Goal: Book appointment/travel/reservation

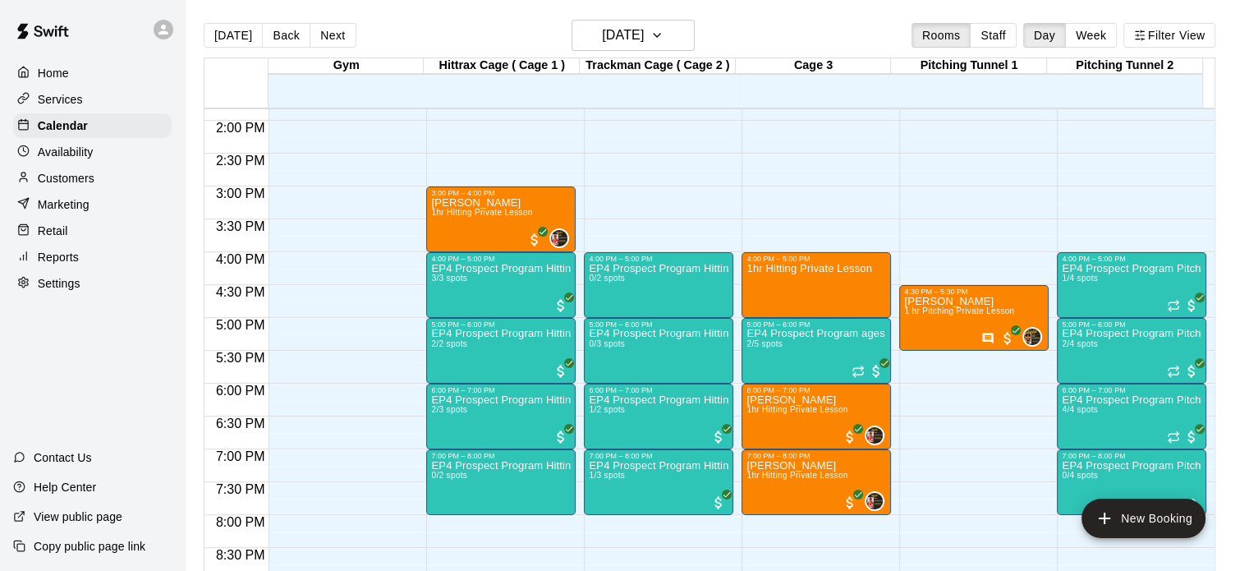
scroll to position [913, 0]
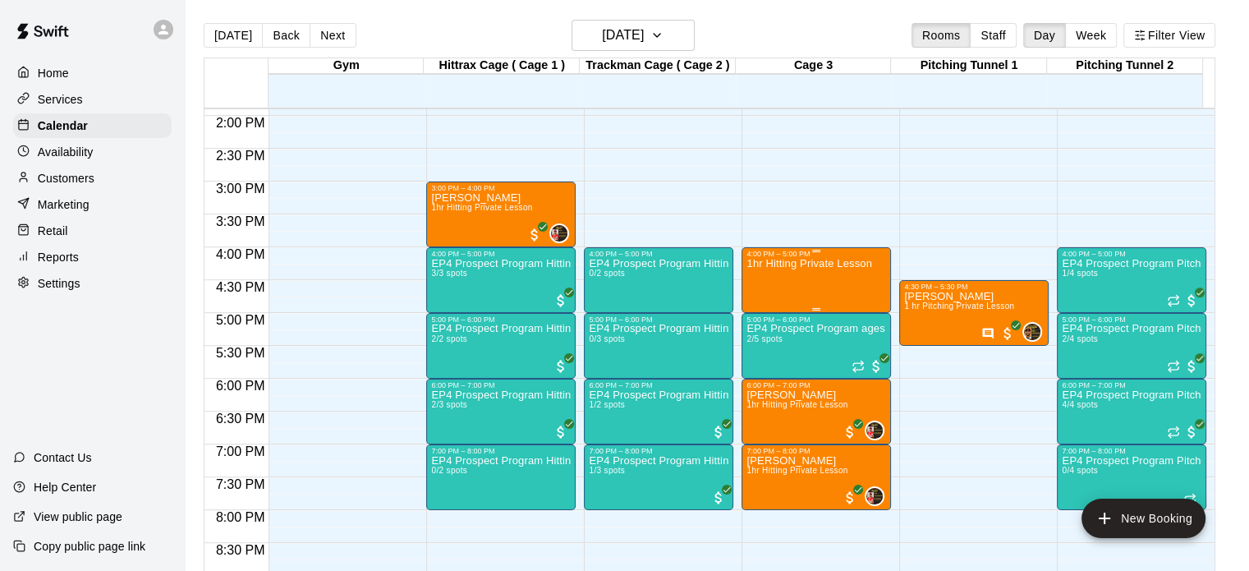
click at [797, 276] on div "1hr Hitting Private Lesson" at bounding box center [809, 543] width 125 height 571
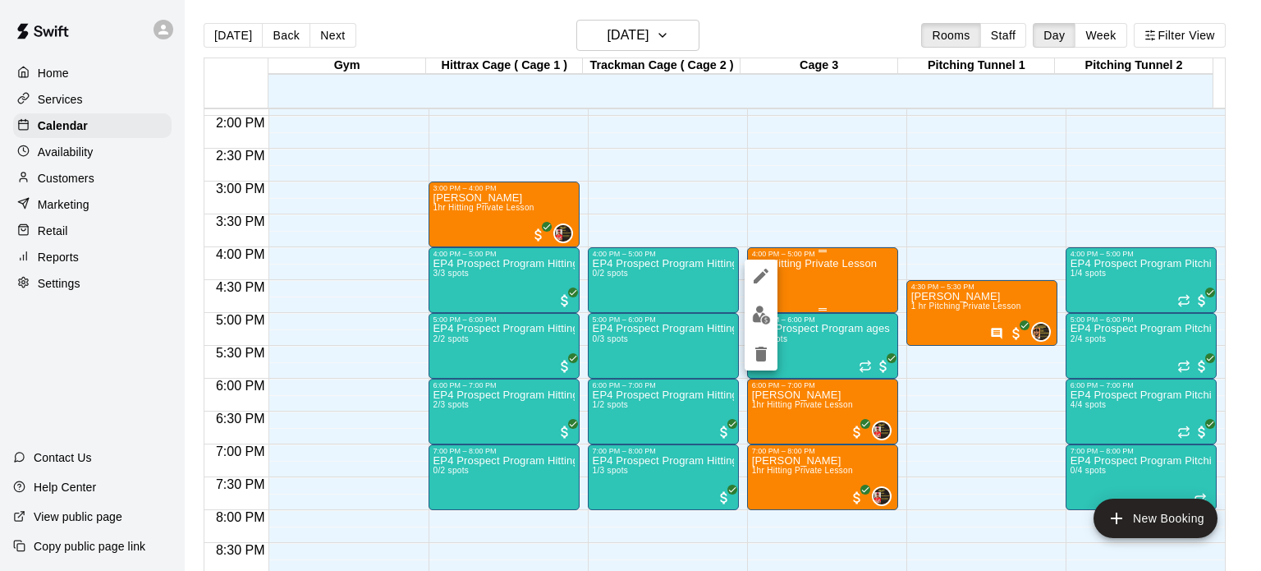
click at [797, 276] on div at bounding box center [630, 285] width 1261 height 571
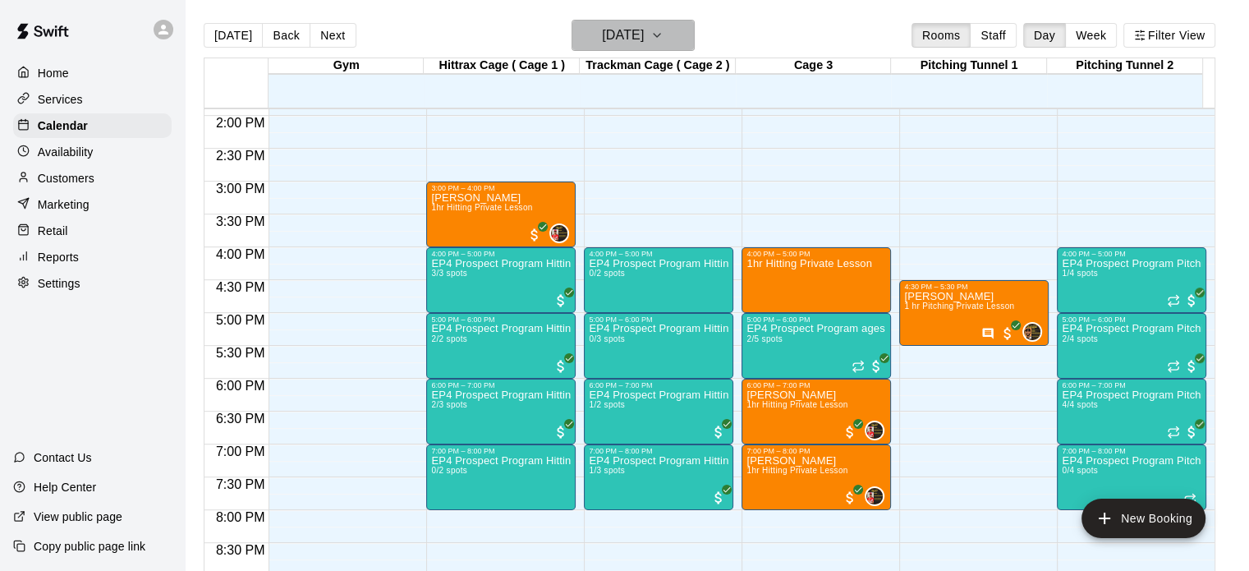
click at [664, 34] on icon "button" at bounding box center [656, 35] width 13 height 20
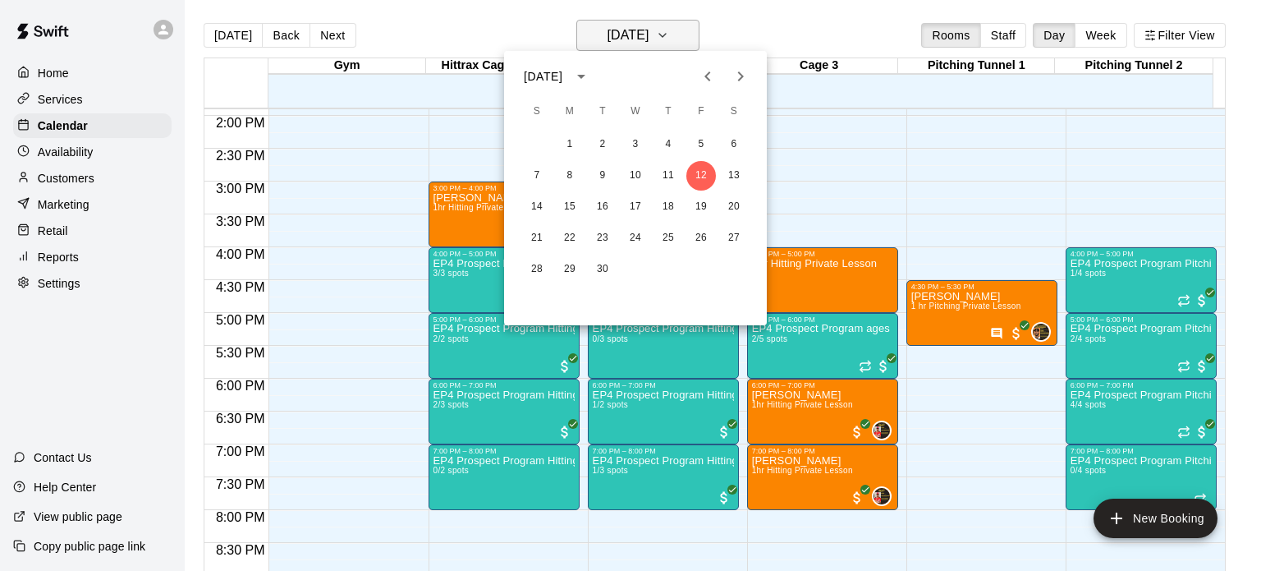
click at [682, 34] on div at bounding box center [630, 285] width 1261 height 571
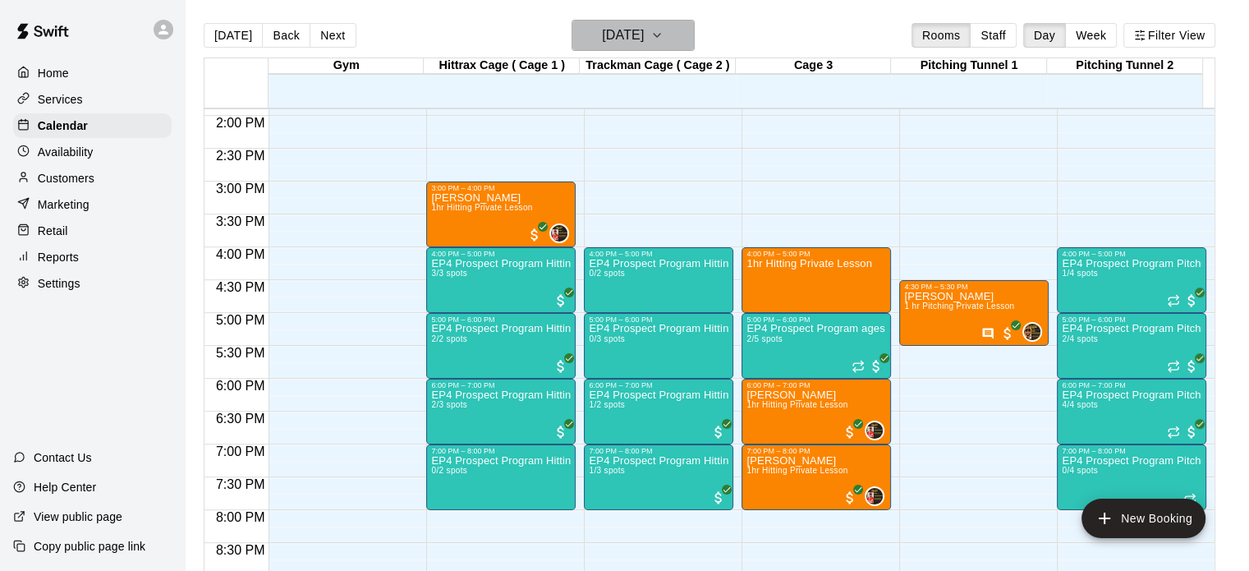
click at [687, 34] on button "[DATE]" at bounding box center [633, 35] width 123 height 31
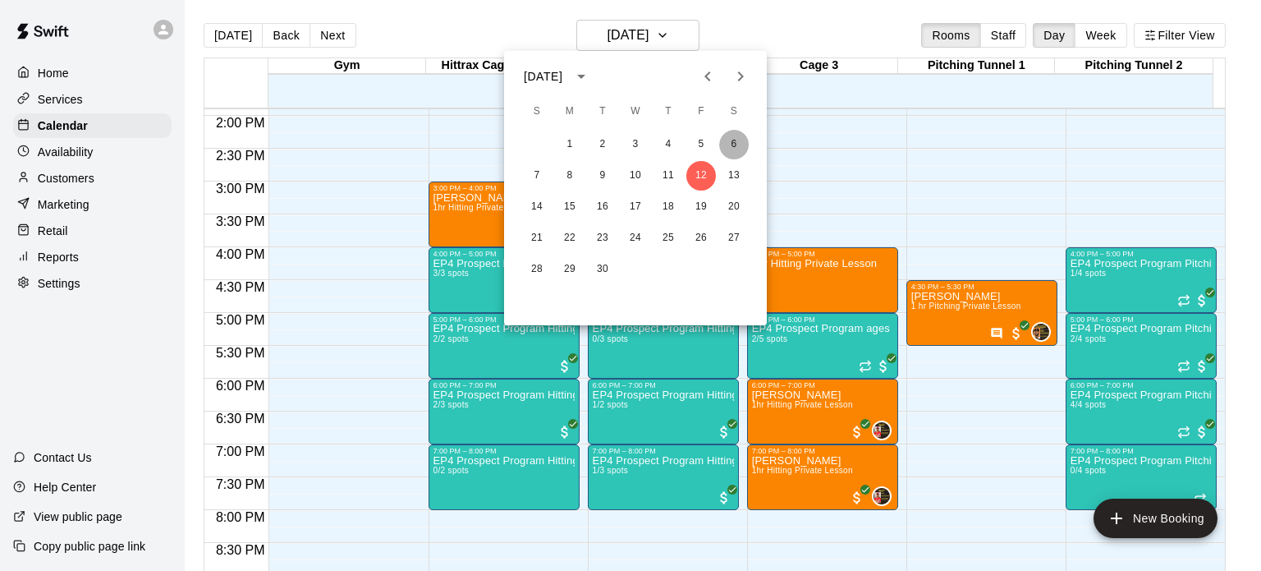
click at [737, 140] on button "6" at bounding box center [734, 145] width 30 height 30
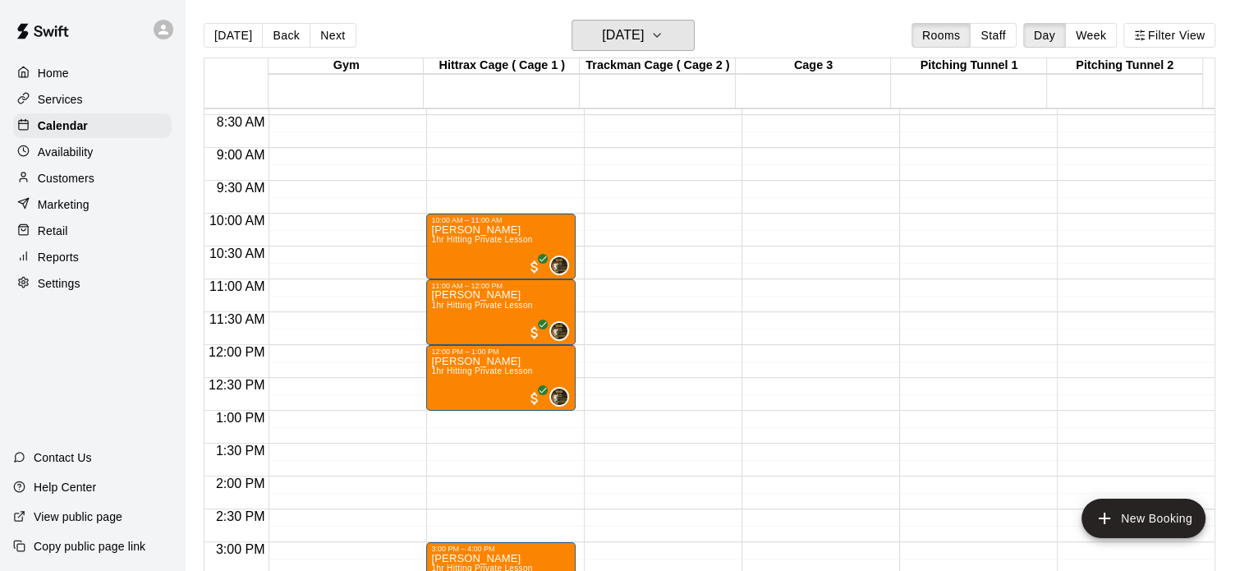
scroll to position [552, 0]
drag, startPoint x: 1261, startPoint y: 126, endPoint x: 685, endPoint y: 30, distance: 583.8
click at [664, 30] on icon "button" at bounding box center [656, 35] width 13 height 20
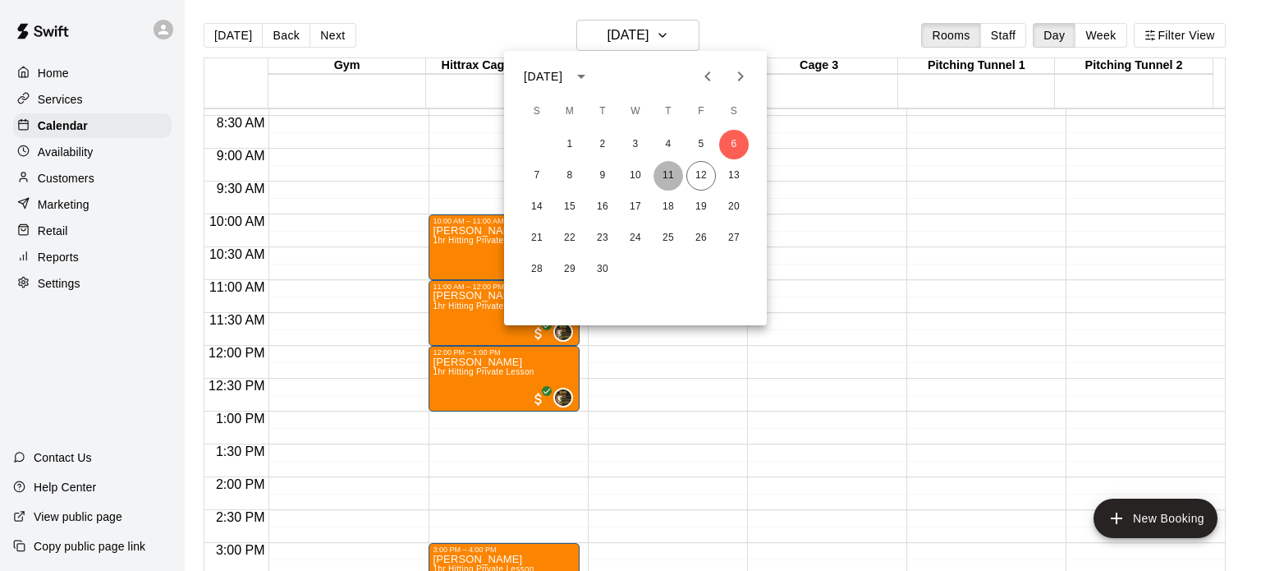
click at [670, 174] on button "11" at bounding box center [669, 176] width 30 height 30
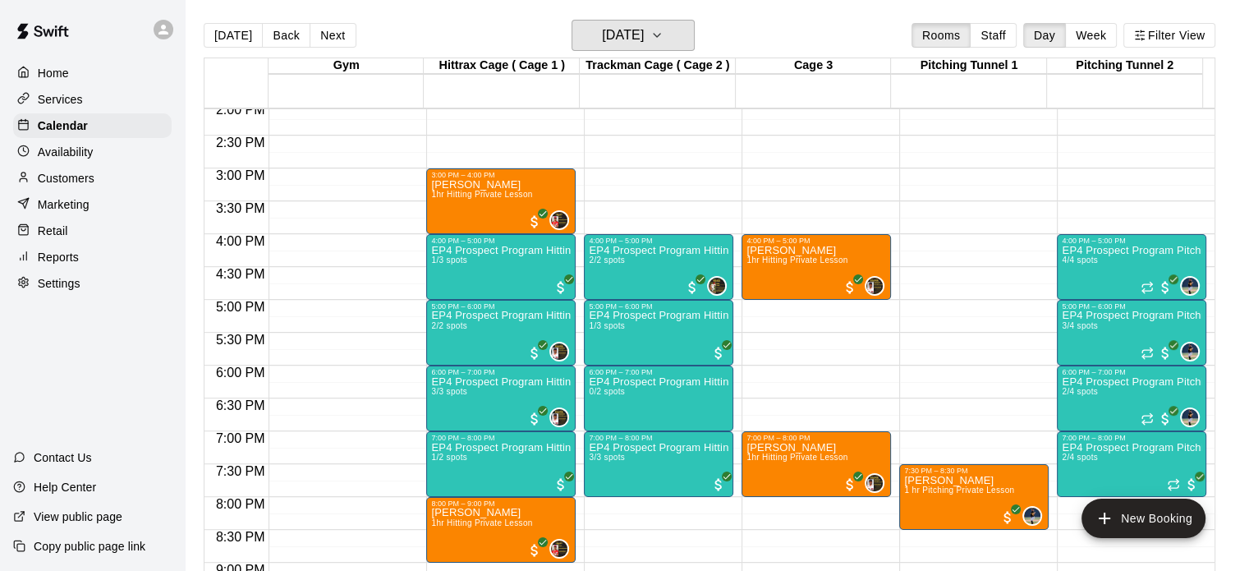
scroll to position [931, 0]
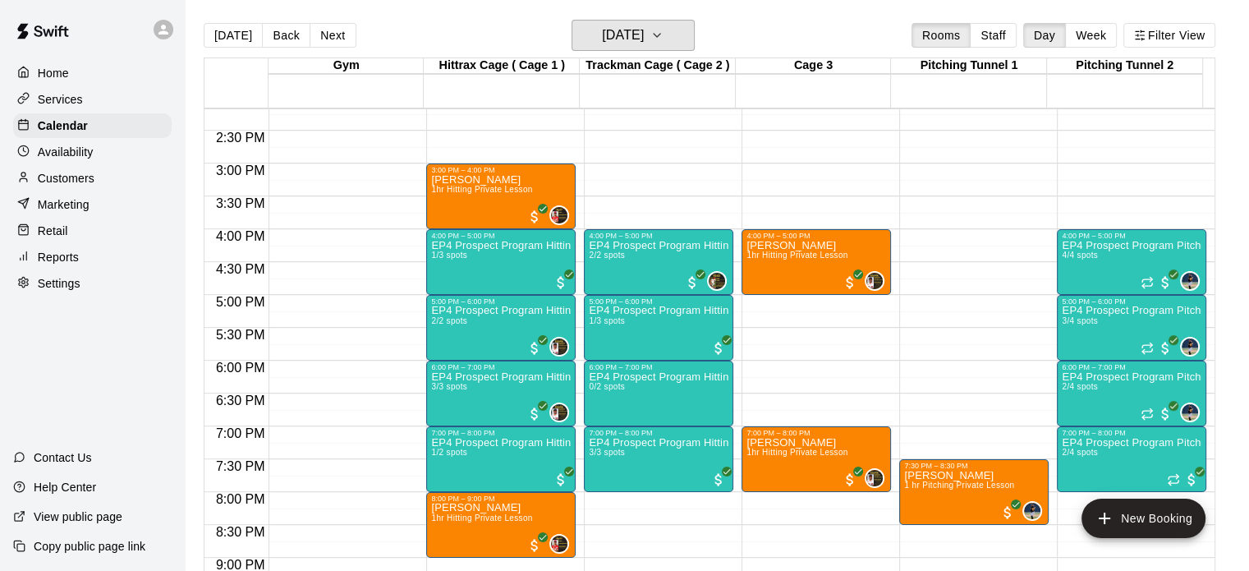
click at [572, 20] on button "[DATE]" at bounding box center [633, 35] width 123 height 31
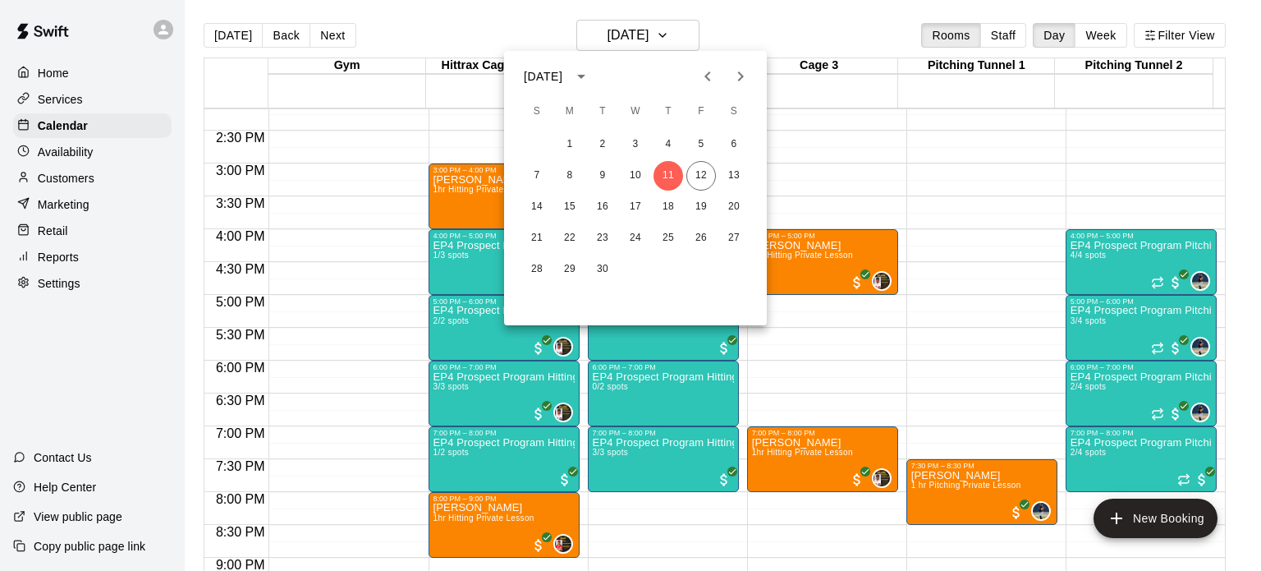
click at [693, 36] on div at bounding box center [630, 285] width 1261 height 571
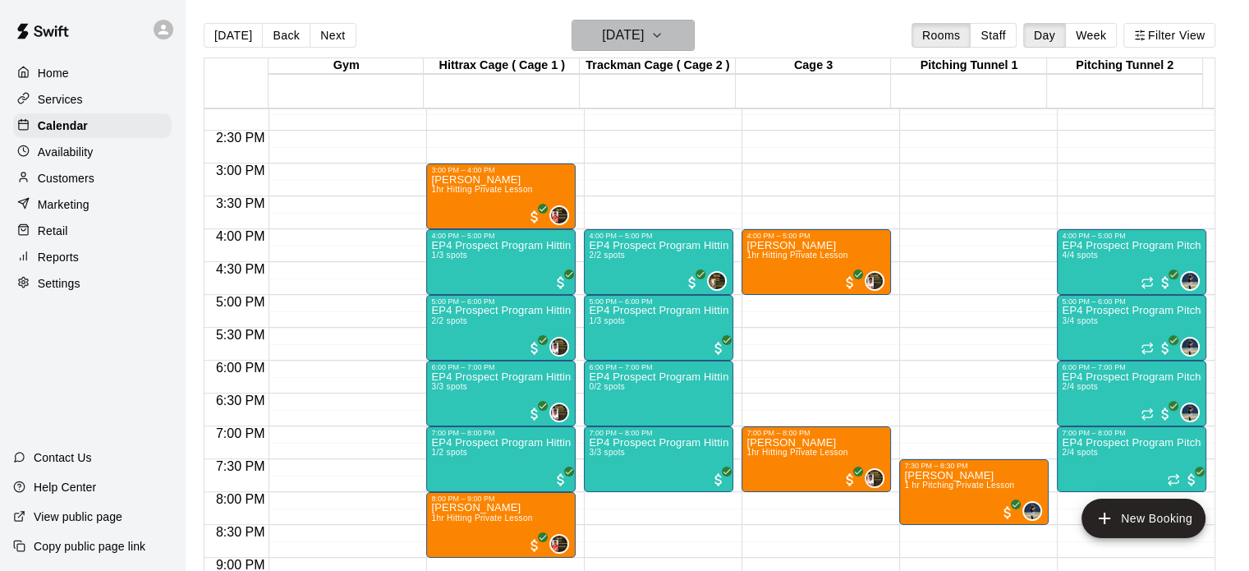
click at [664, 34] on icon "button" at bounding box center [656, 35] width 13 height 20
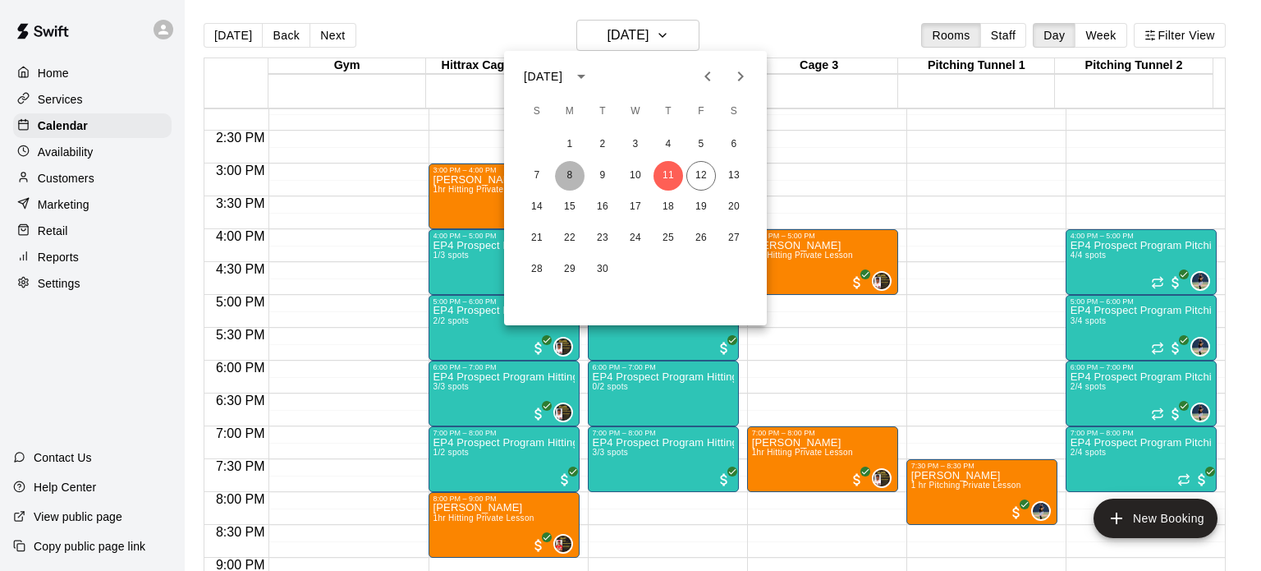
click at [575, 172] on button "8" at bounding box center [570, 176] width 30 height 30
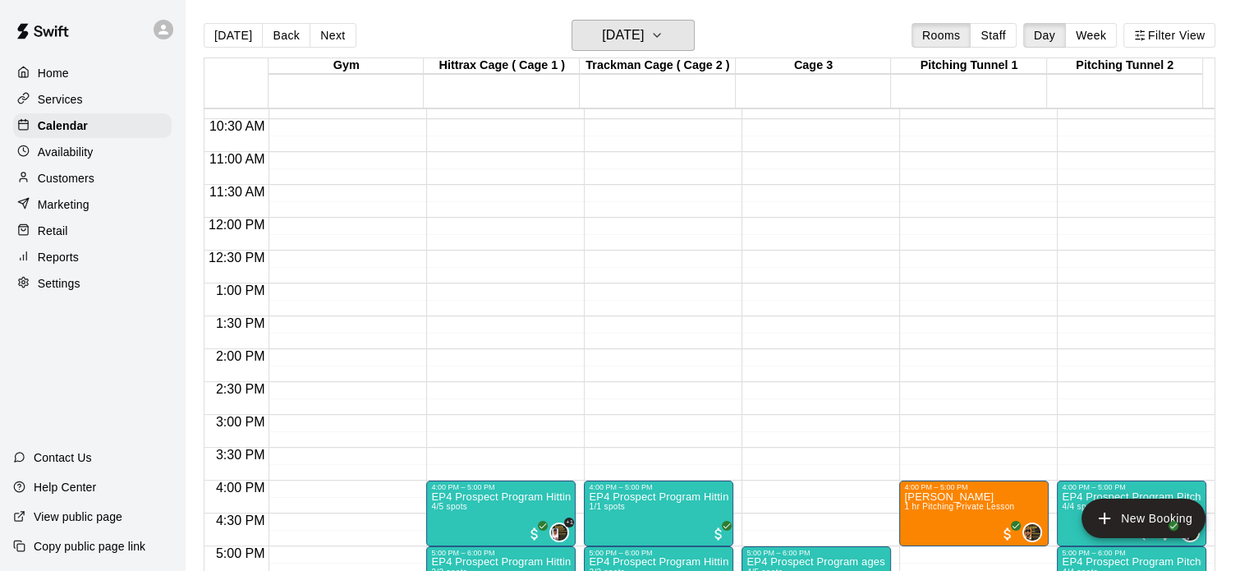
scroll to position [725, 0]
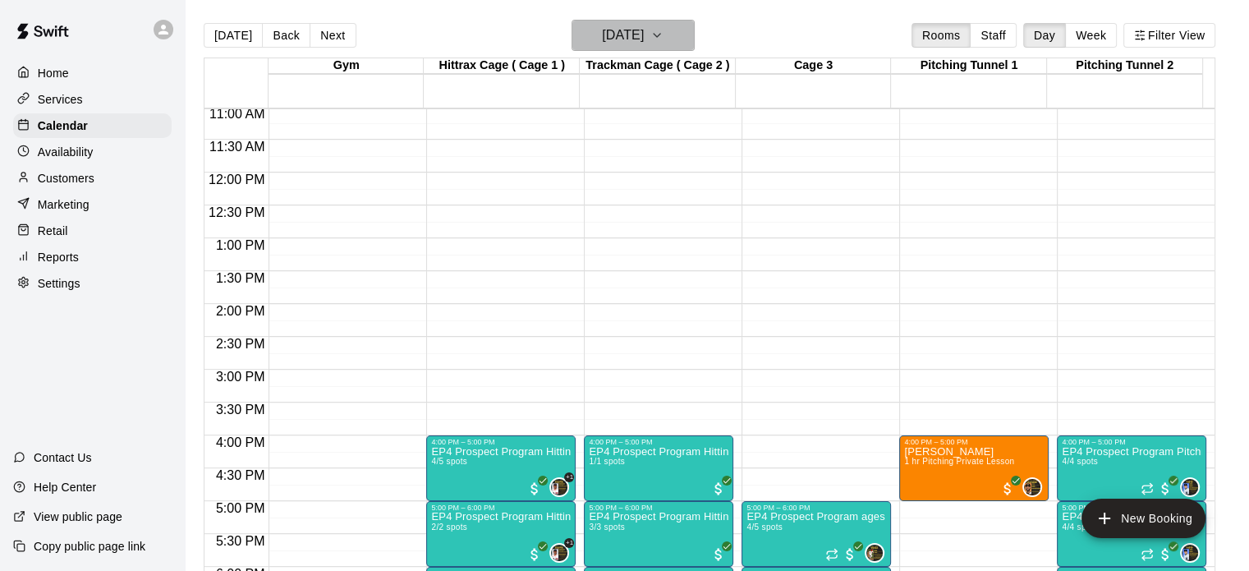
click at [664, 36] on icon "button" at bounding box center [656, 35] width 13 height 20
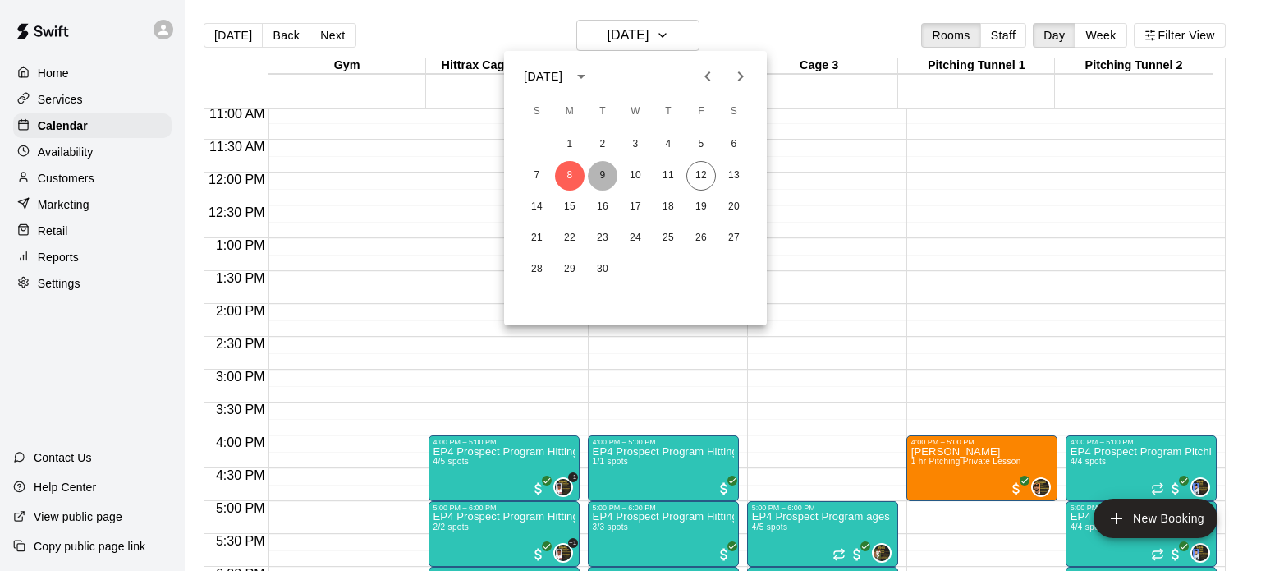
click at [604, 177] on button "9" at bounding box center [603, 176] width 30 height 30
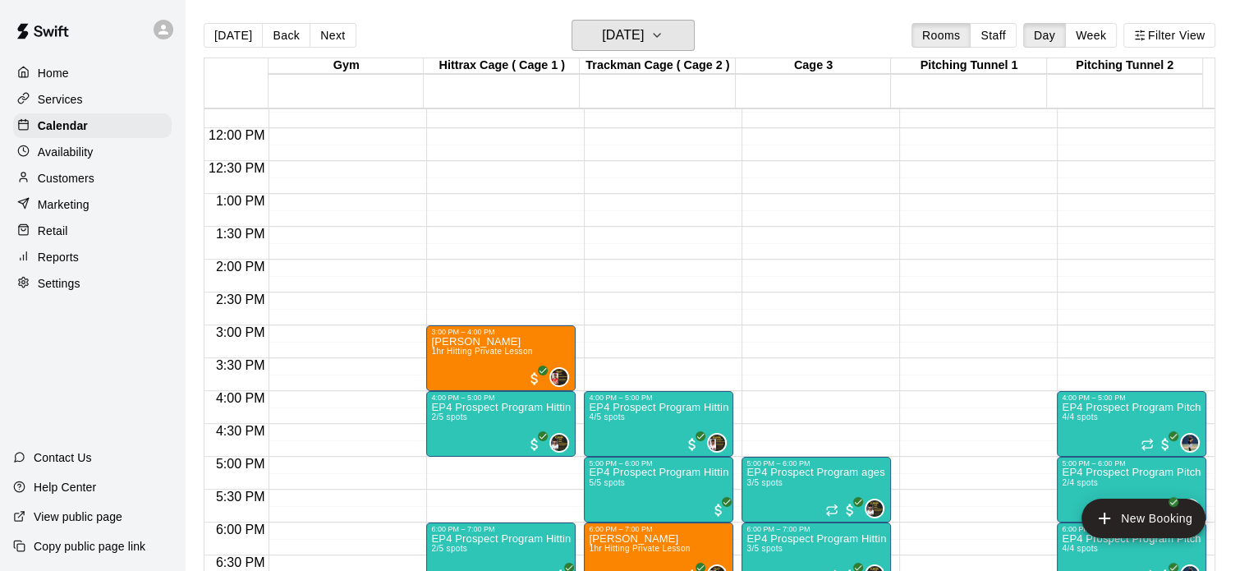
scroll to position [675, 0]
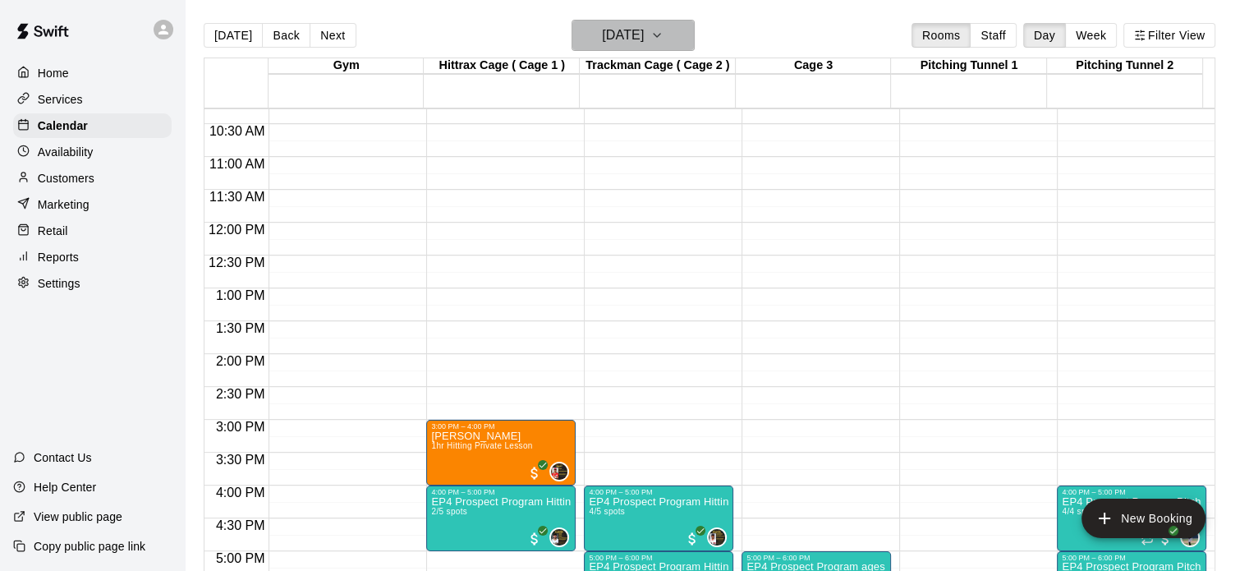
click at [664, 37] on icon "button" at bounding box center [656, 35] width 13 height 20
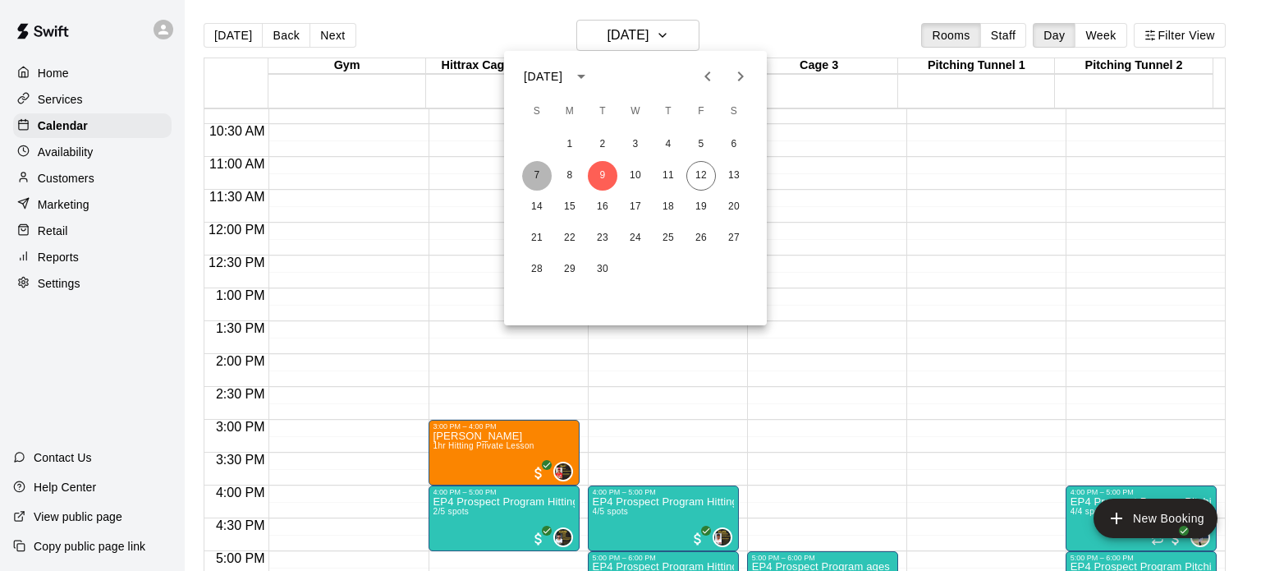
click at [537, 170] on button "7" at bounding box center [537, 176] width 30 height 30
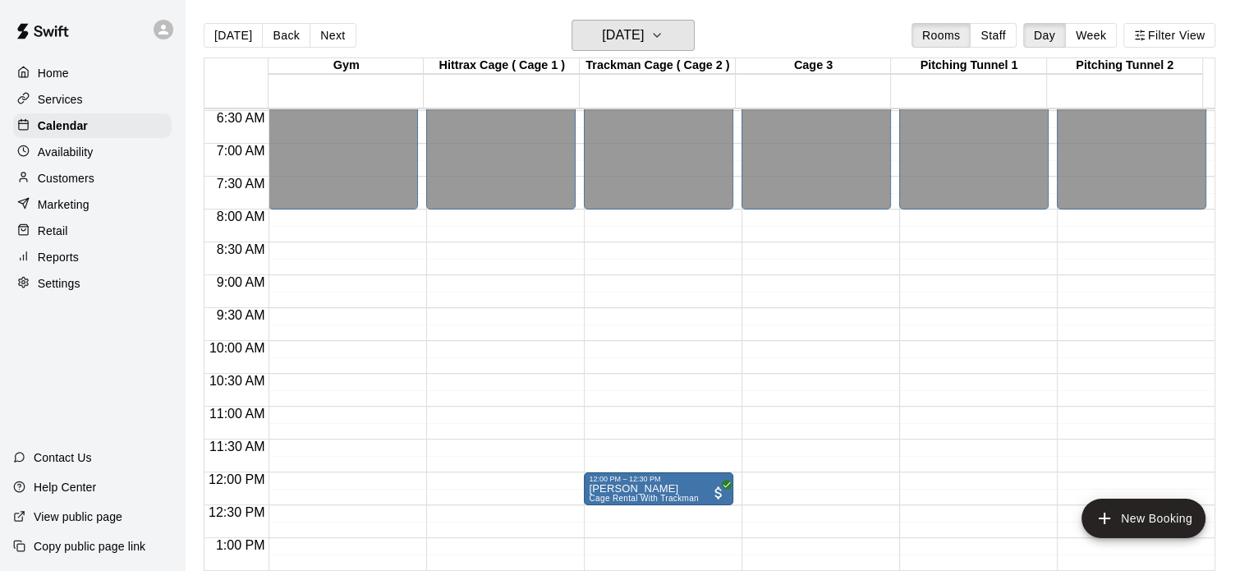
scroll to position [433, 0]
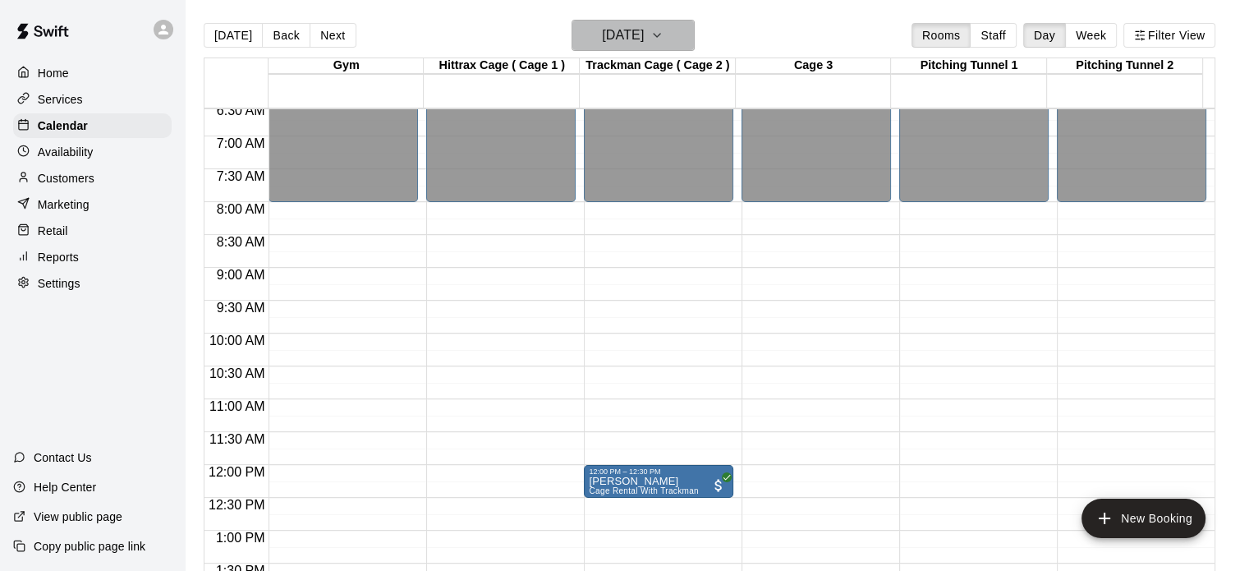
click at [664, 29] on icon "button" at bounding box center [656, 35] width 13 height 20
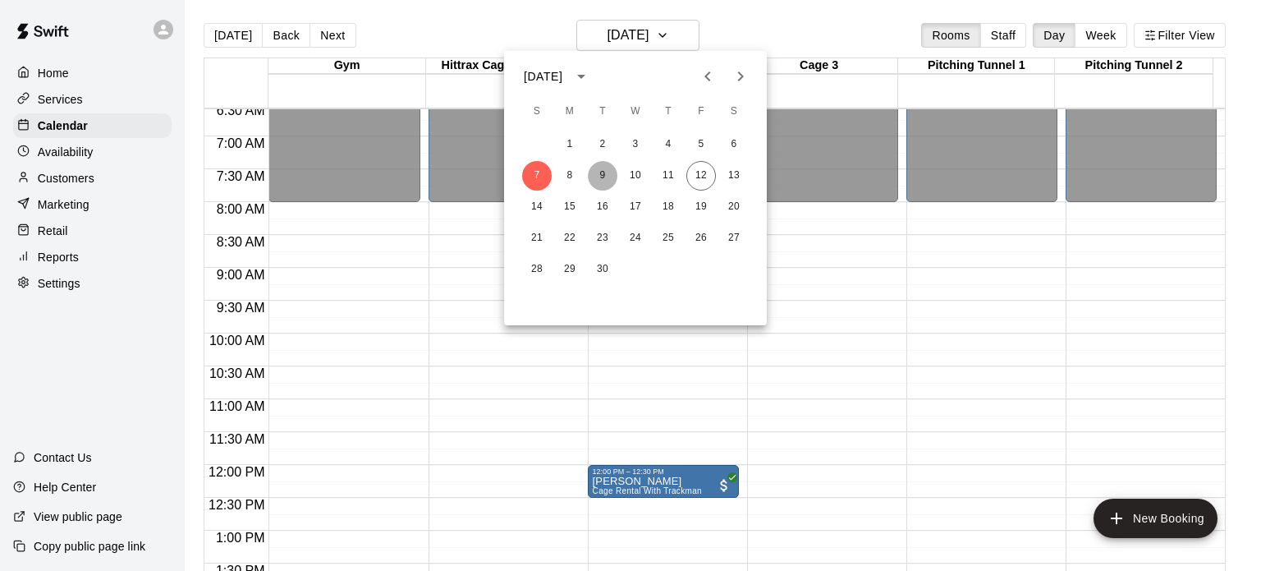
click at [604, 178] on button "9" at bounding box center [603, 176] width 30 height 30
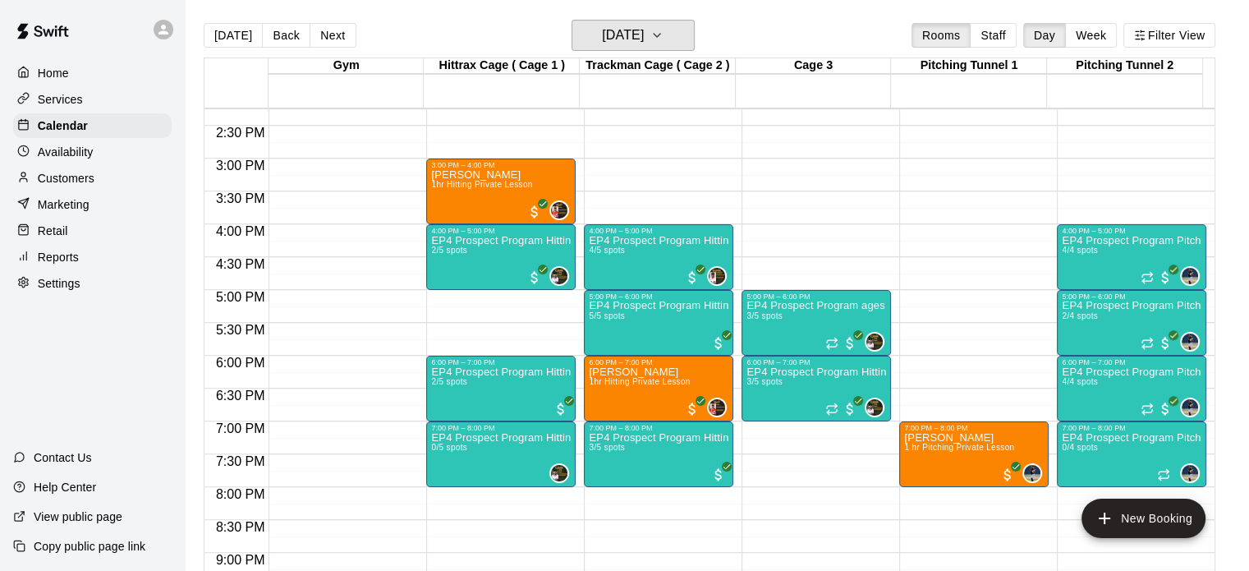
scroll to position [916, 0]
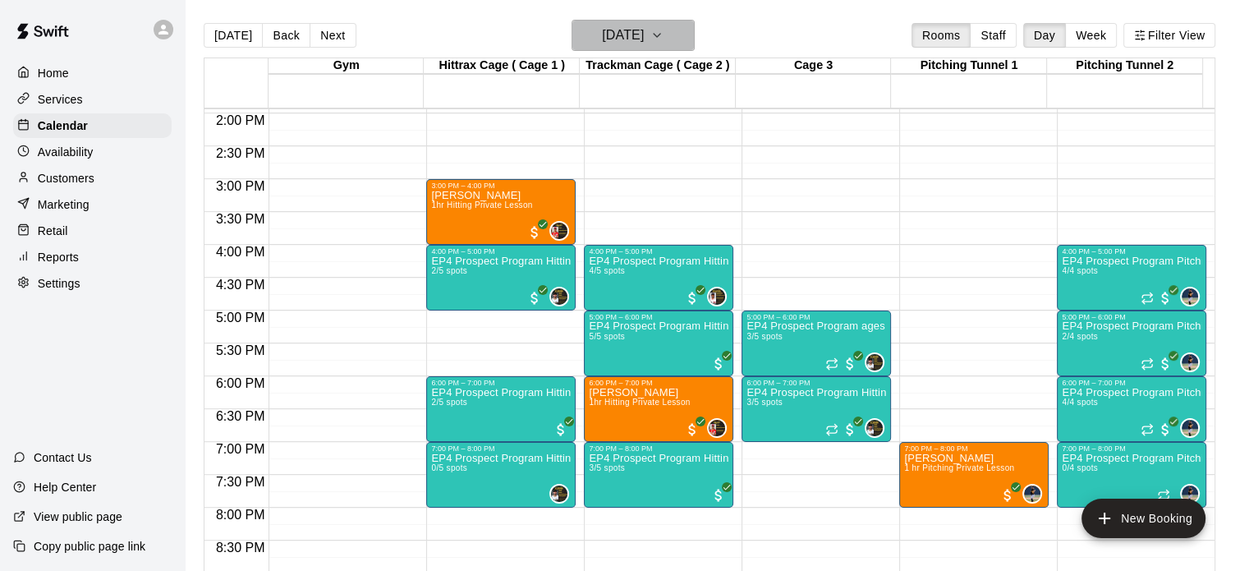
click at [664, 39] on icon "button" at bounding box center [656, 35] width 13 height 20
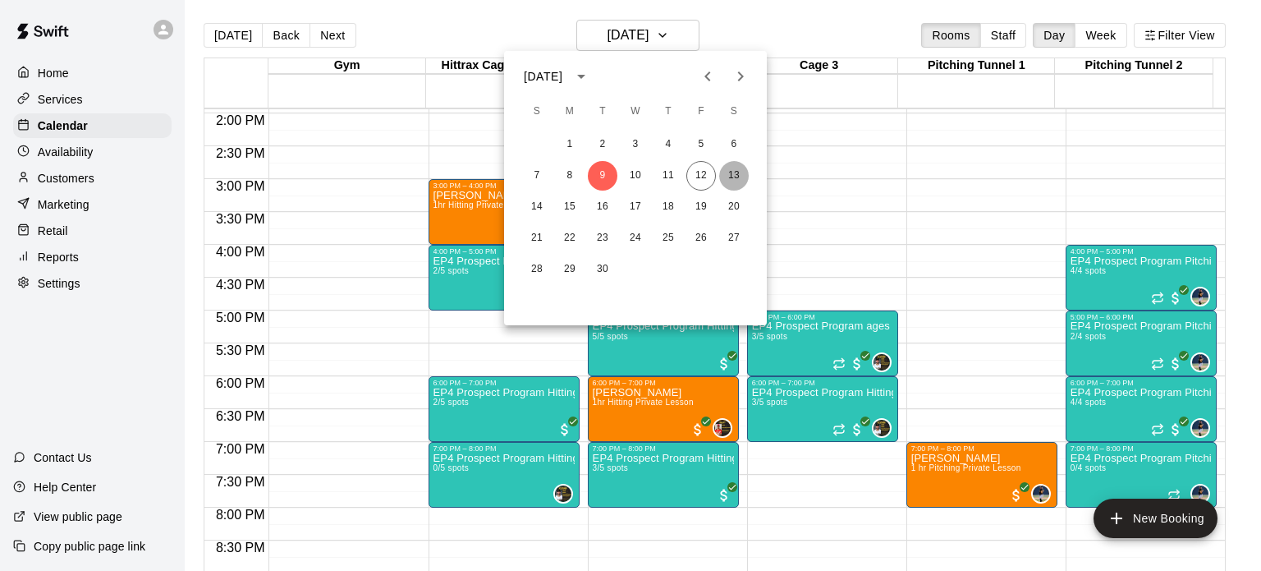
click at [739, 177] on button "13" at bounding box center [734, 176] width 30 height 30
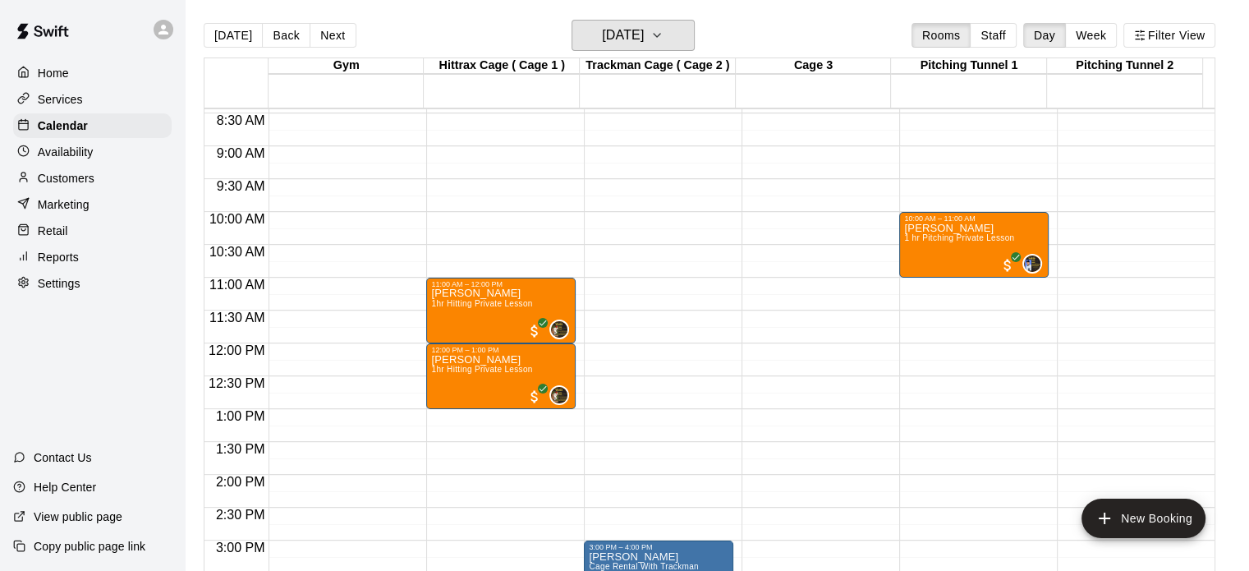
scroll to position [522, 0]
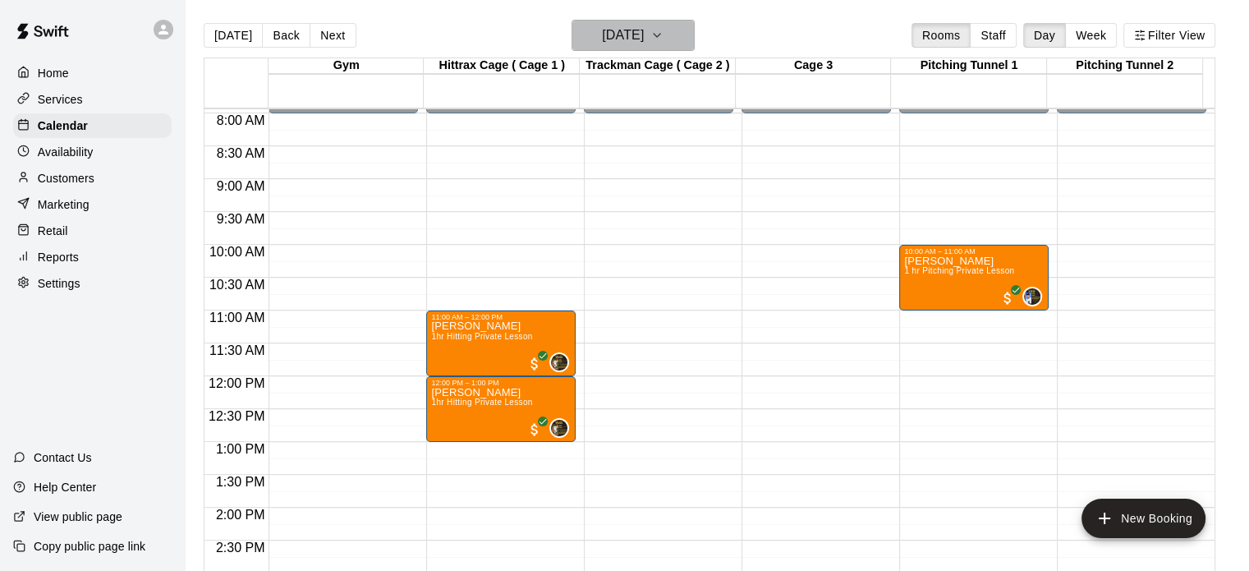
click at [664, 32] on icon "button" at bounding box center [656, 35] width 13 height 20
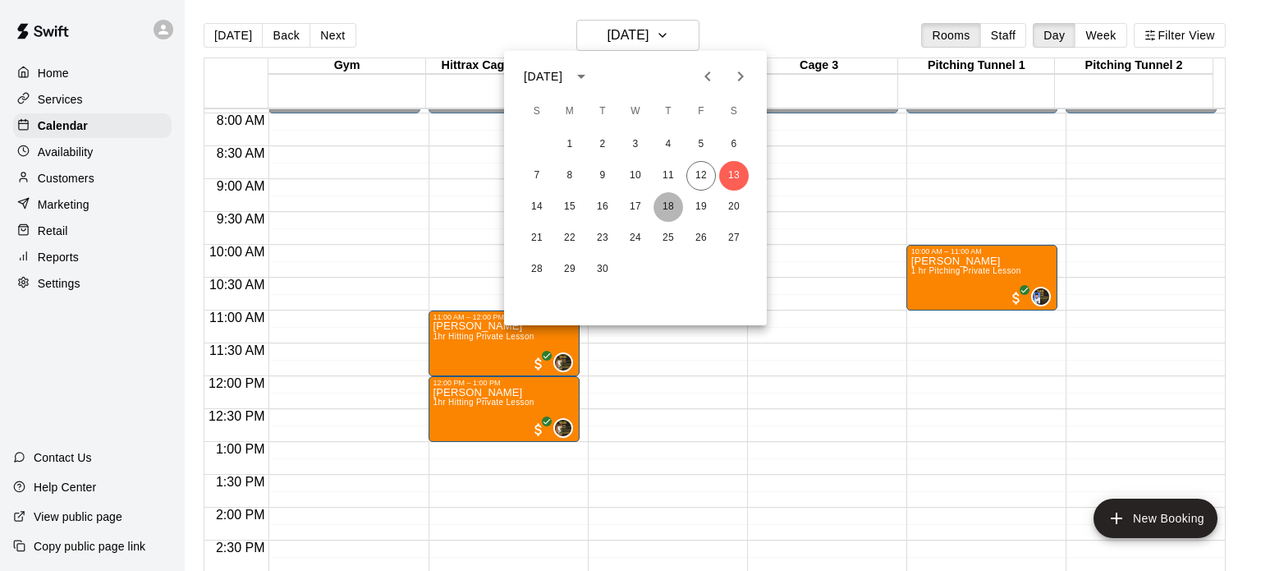
click at [674, 208] on button "18" at bounding box center [669, 207] width 30 height 30
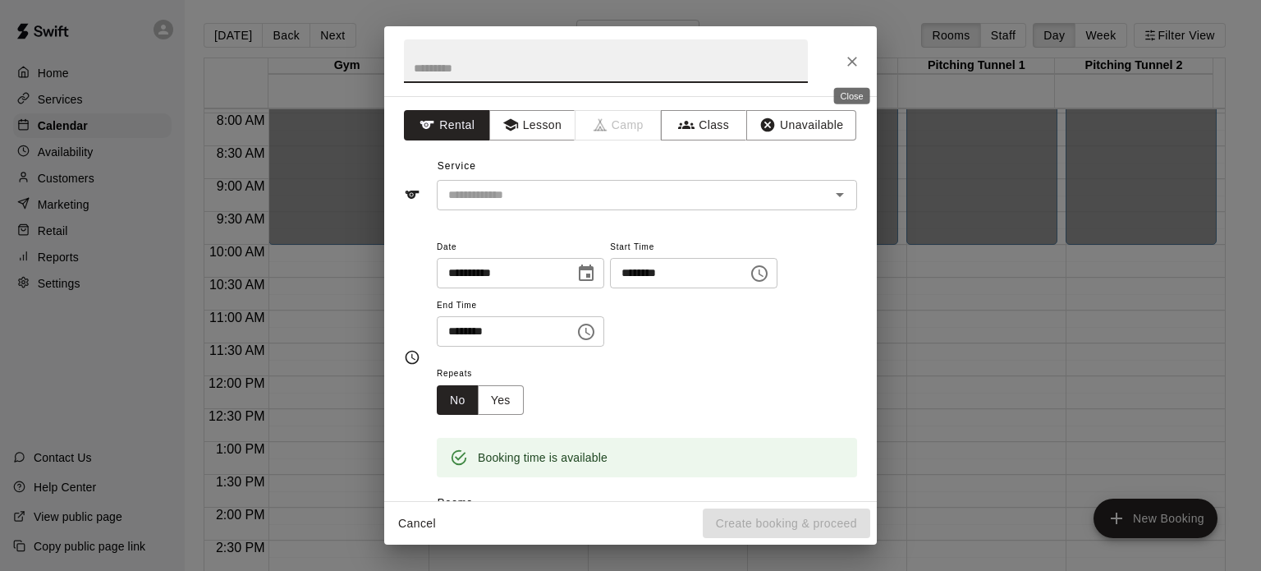
click at [857, 58] on icon "Close" at bounding box center [852, 61] width 16 height 16
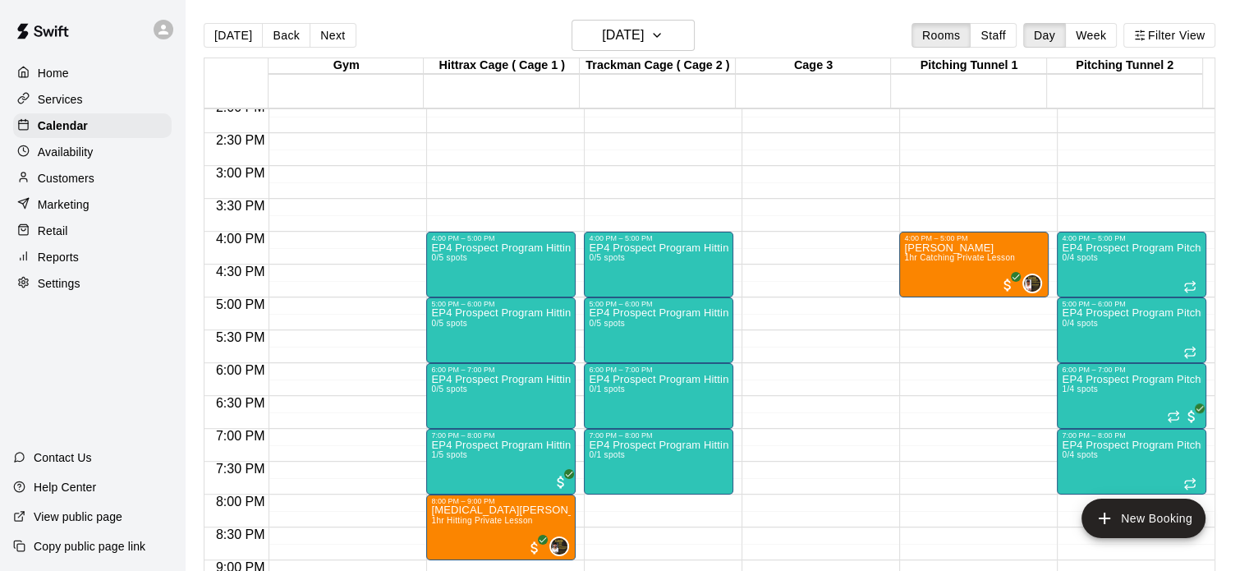
scroll to position [926, 0]
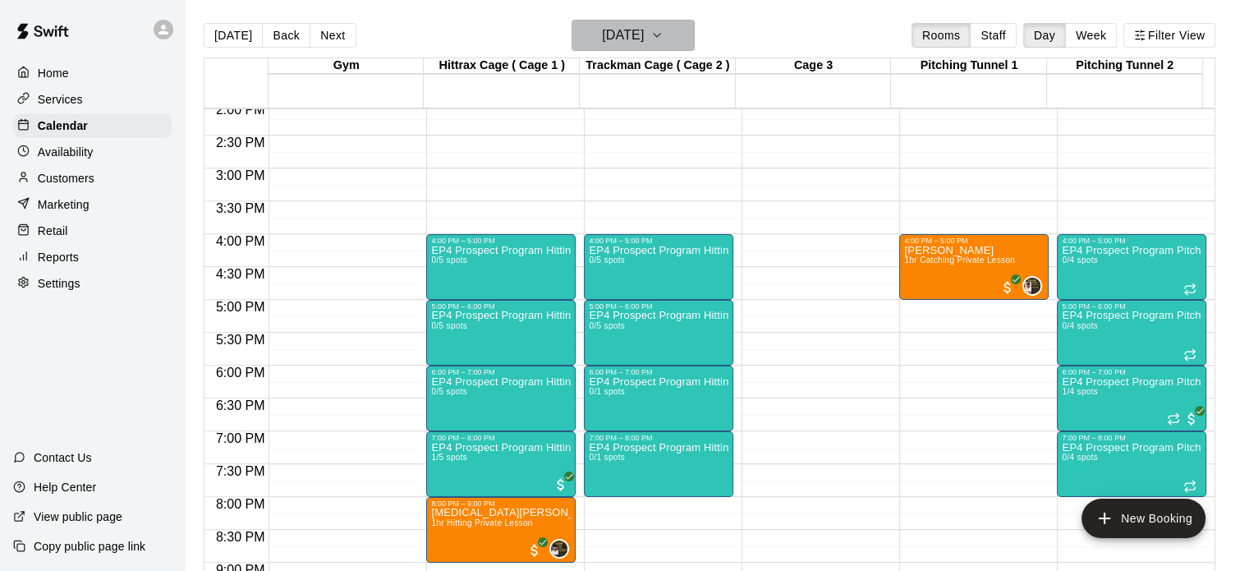
click at [664, 35] on icon "button" at bounding box center [656, 35] width 13 height 20
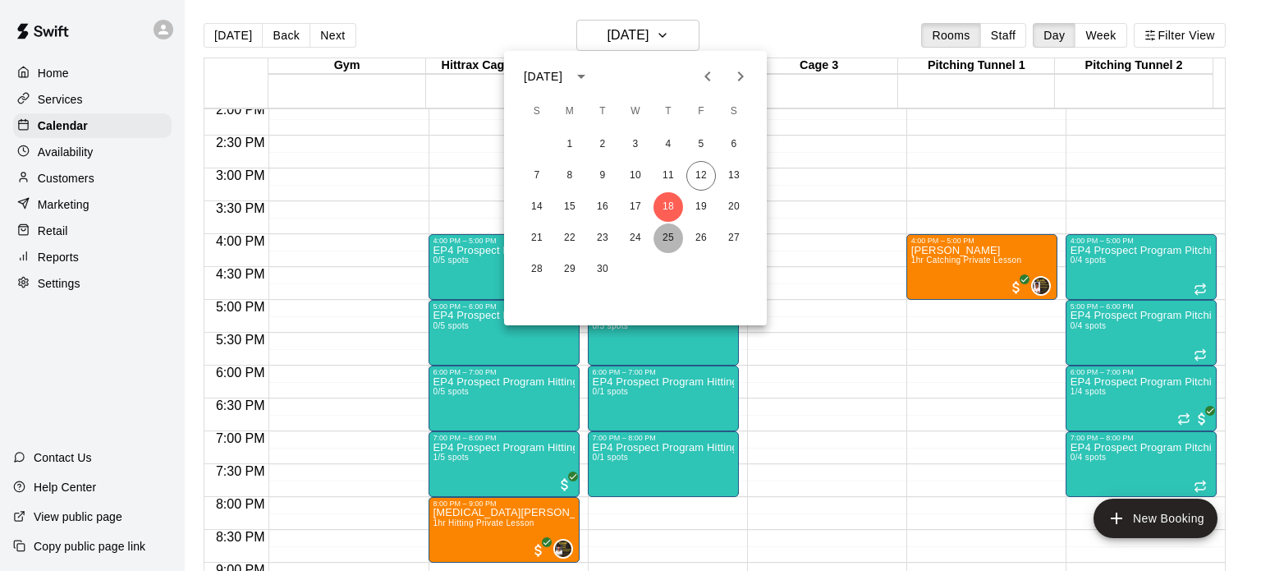
click at [670, 238] on button "25" at bounding box center [669, 238] width 30 height 30
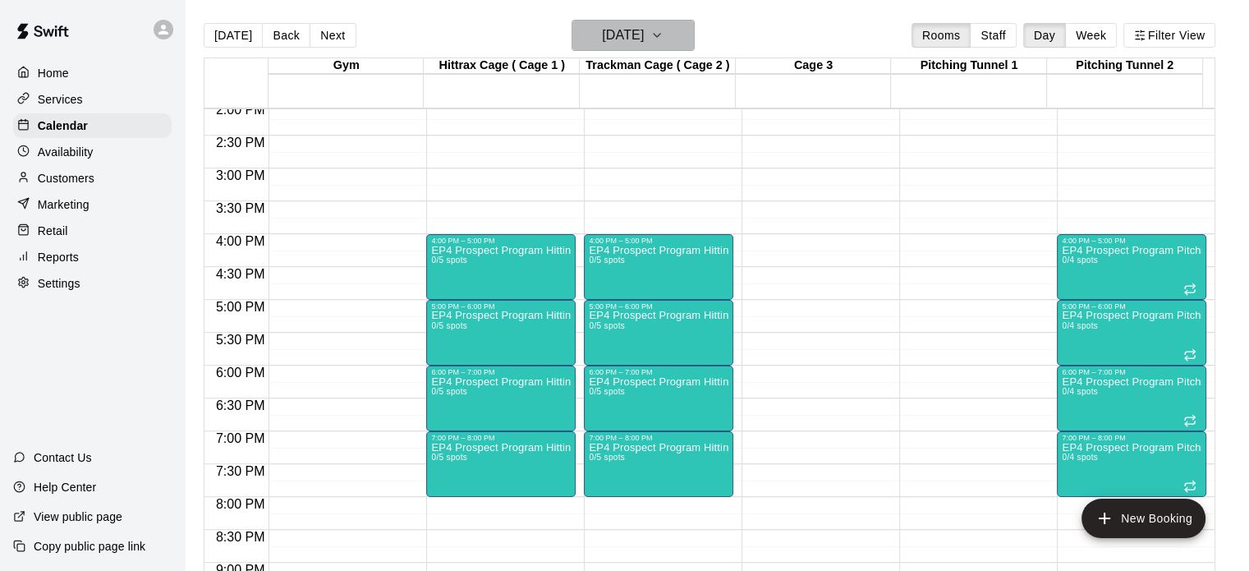
click at [664, 39] on icon "button" at bounding box center [656, 35] width 13 height 20
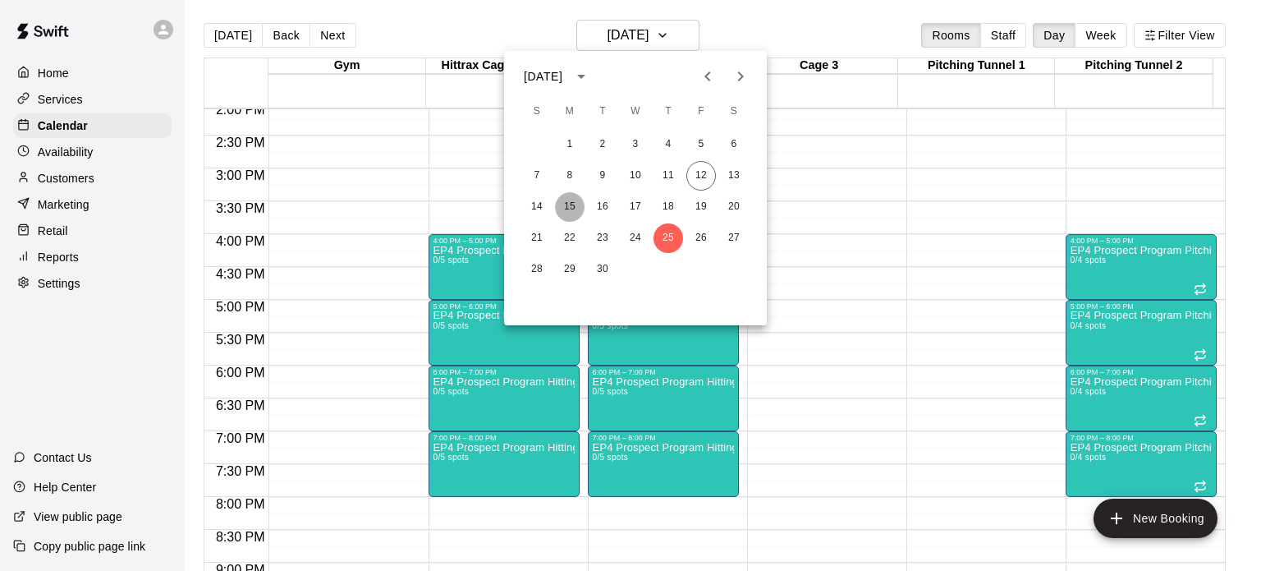
click at [562, 209] on button "15" at bounding box center [570, 207] width 30 height 30
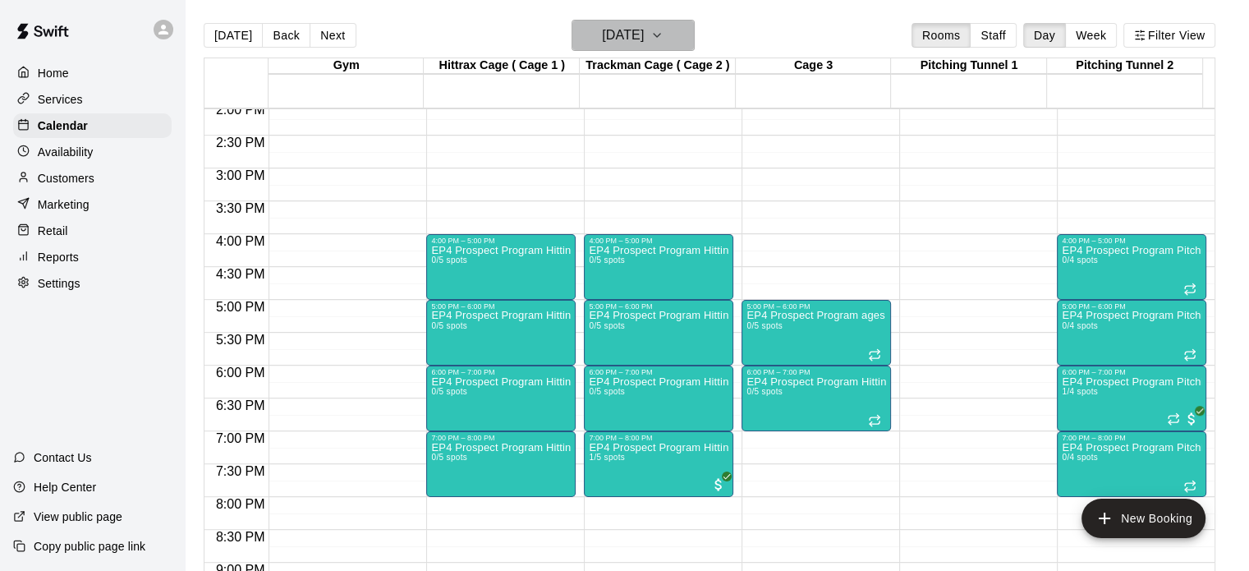
click at [664, 39] on icon "button" at bounding box center [656, 35] width 13 height 20
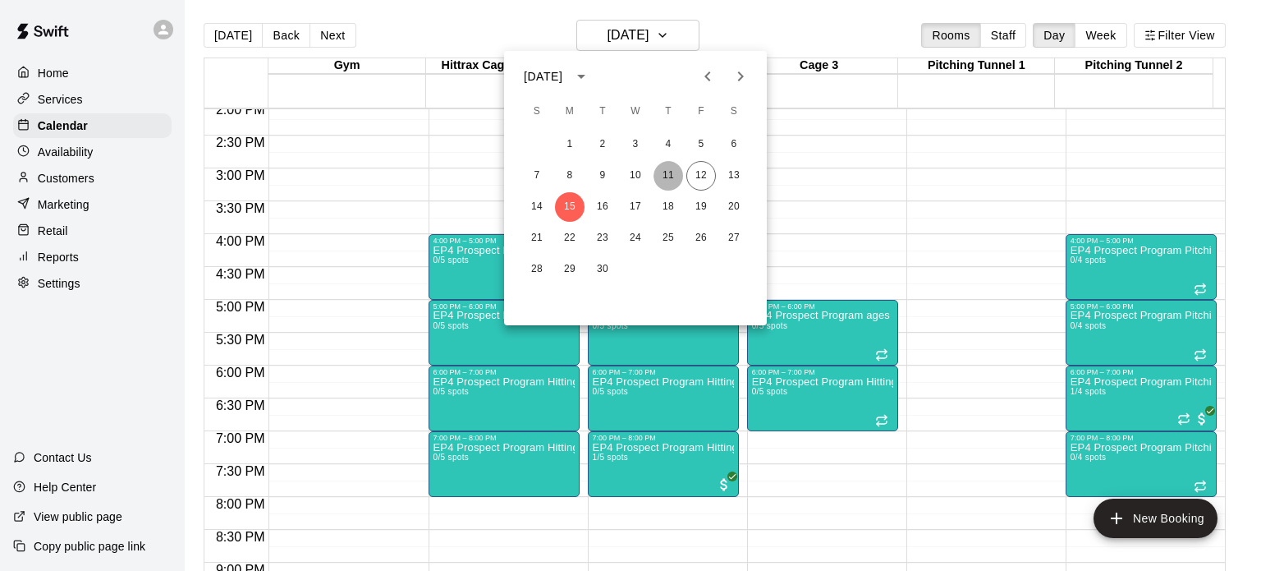
click at [669, 172] on button "11" at bounding box center [669, 176] width 30 height 30
